Goal: Task Accomplishment & Management: Use online tool/utility

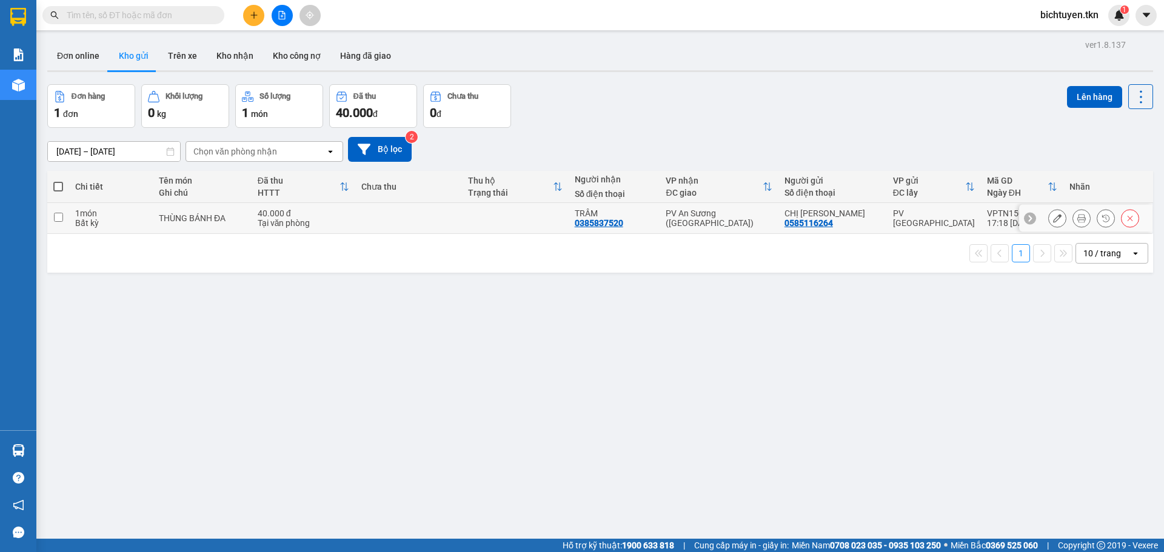
click at [57, 219] on input "checkbox" at bounding box center [58, 217] width 9 height 9
checkbox input "true"
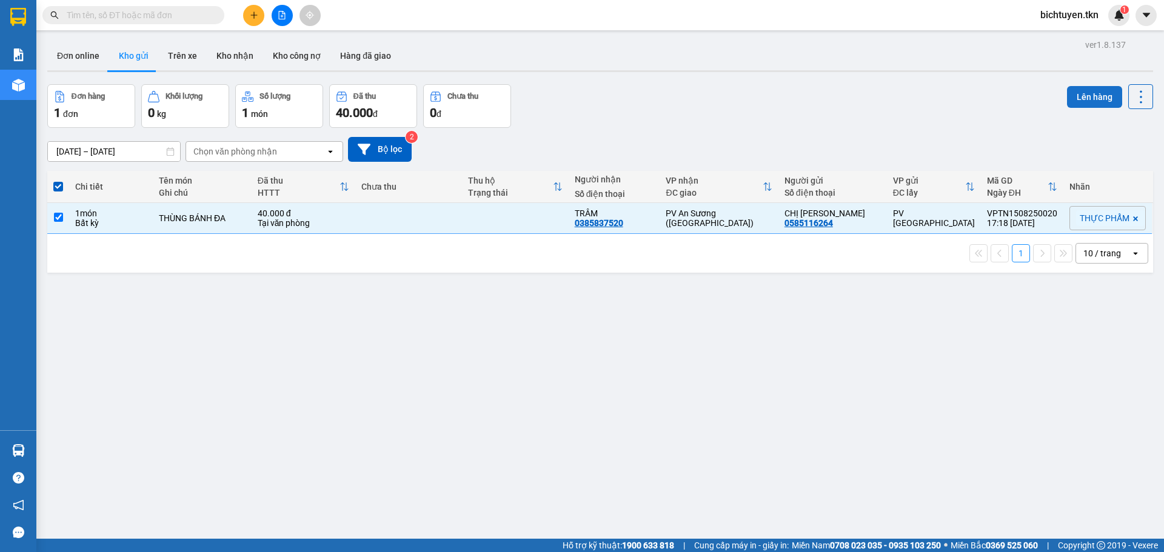
click at [1083, 94] on button "Lên hàng" at bounding box center [1094, 97] width 55 height 22
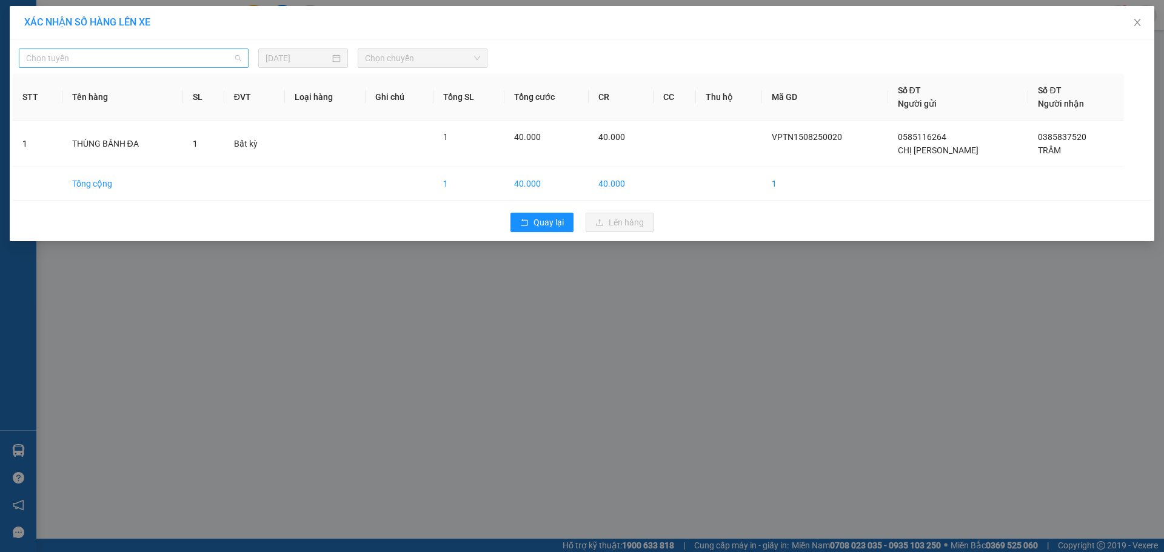
click at [123, 59] on span "Chọn tuyến" at bounding box center [133, 58] width 215 height 18
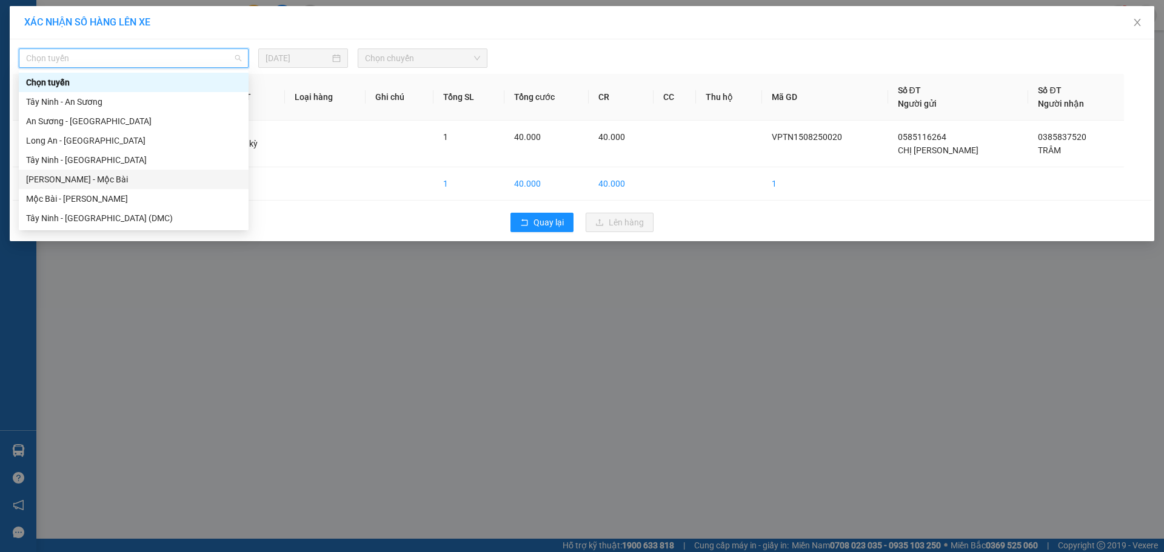
scroll to position [58, 0]
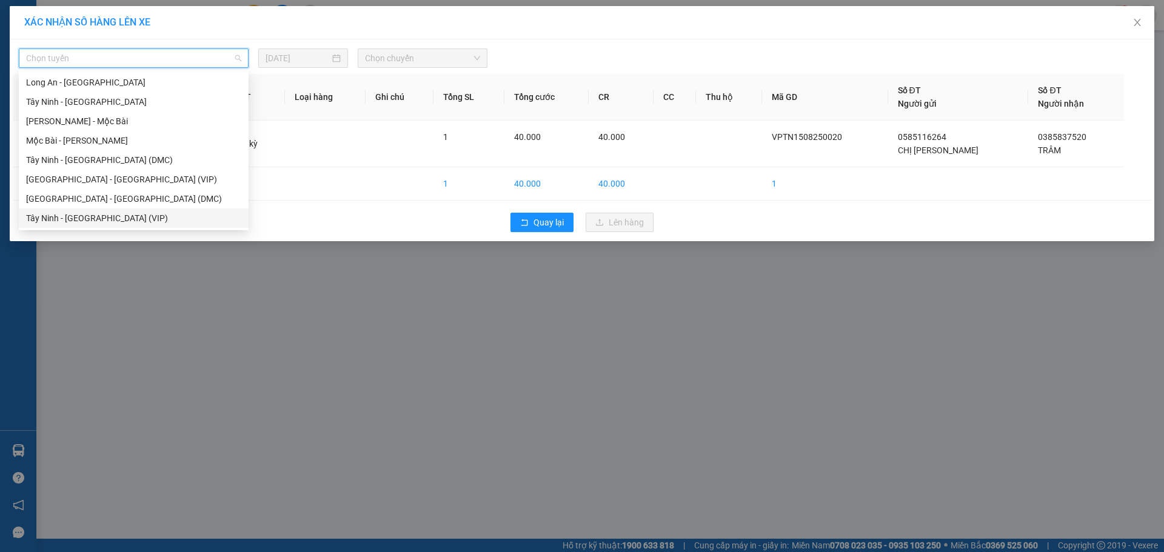
click at [77, 218] on div "Tây Ninh - Sài Gòn (VIP)" at bounding box center [133, 218] width 215 height 13
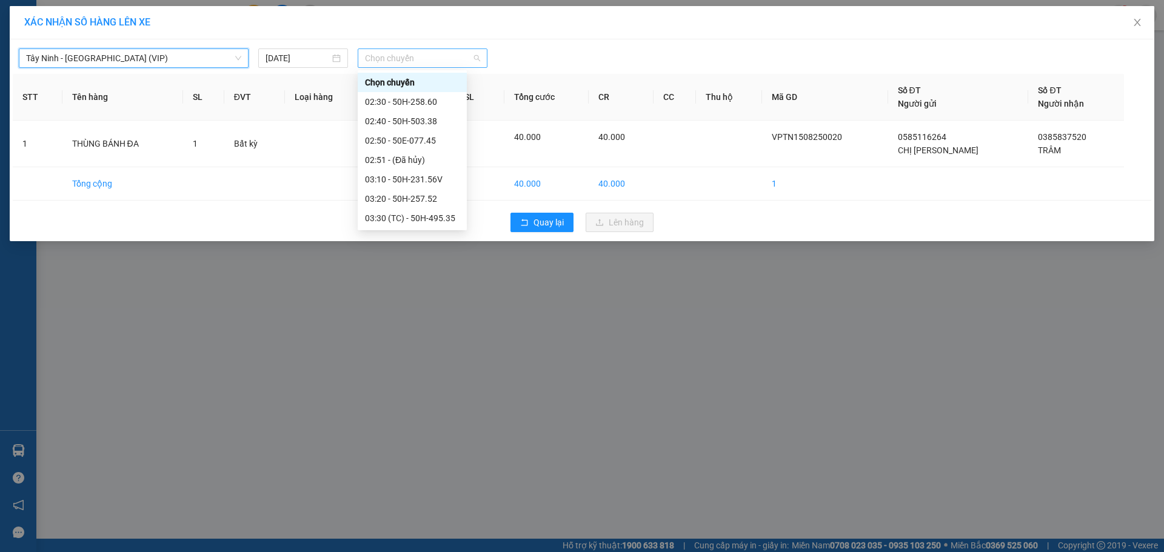
click at [419, 61] on span "Chọn chuyến" at bounding box center [422, 58] width 115 height 18
click at [384, 194] on div "03:50 - 70H-047.84" at bounding box center [412, 196] width 95 height 13
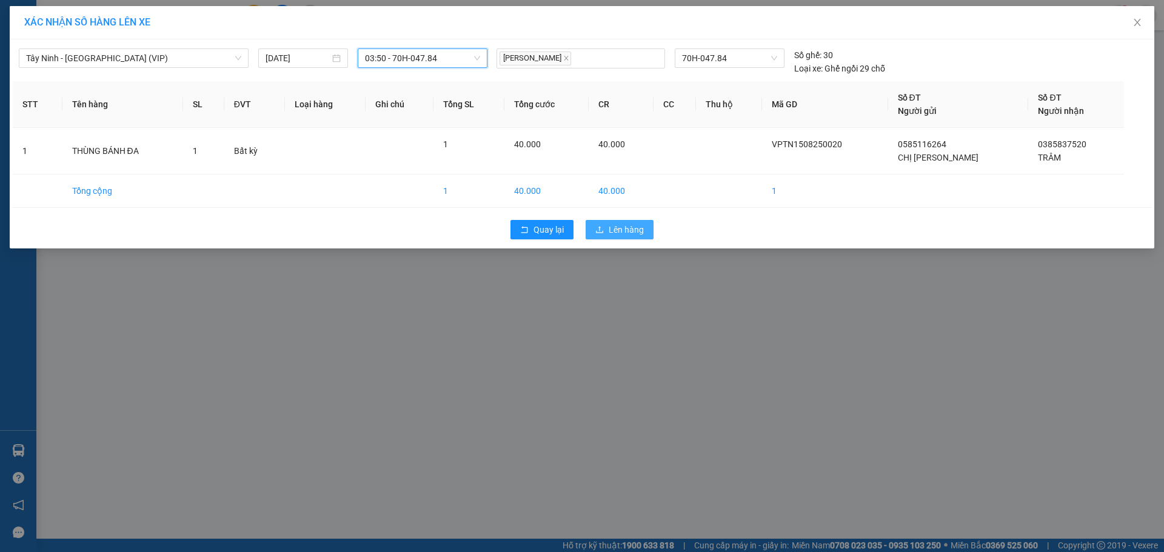
click at [614, 230] on span "Lên hàng" at bounding box center [626, 229] width 35 height 13
